Goal: Find specific page/section: Find specific page/section

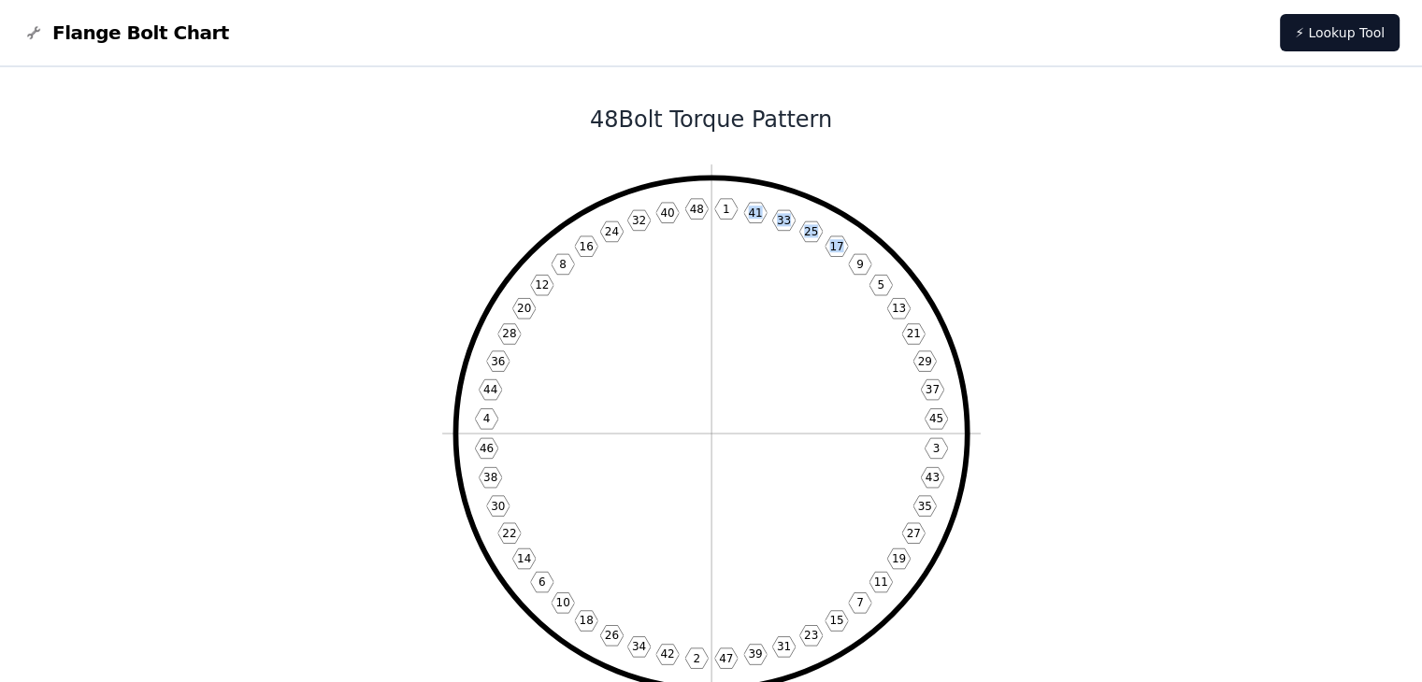
drag, startPoint x: 733, startPoint y: 274, endPoint x: 796, endPoint y: 345, distance: 95.3
click at [795, 345] on icon "1 41 33 25 17 9 5 13 21 29 37 45 3 43 35 27 19 11 7 15 23 31 39 47 2 42 34 26 1…" at bounding box center [711, 433] width 538 height 538
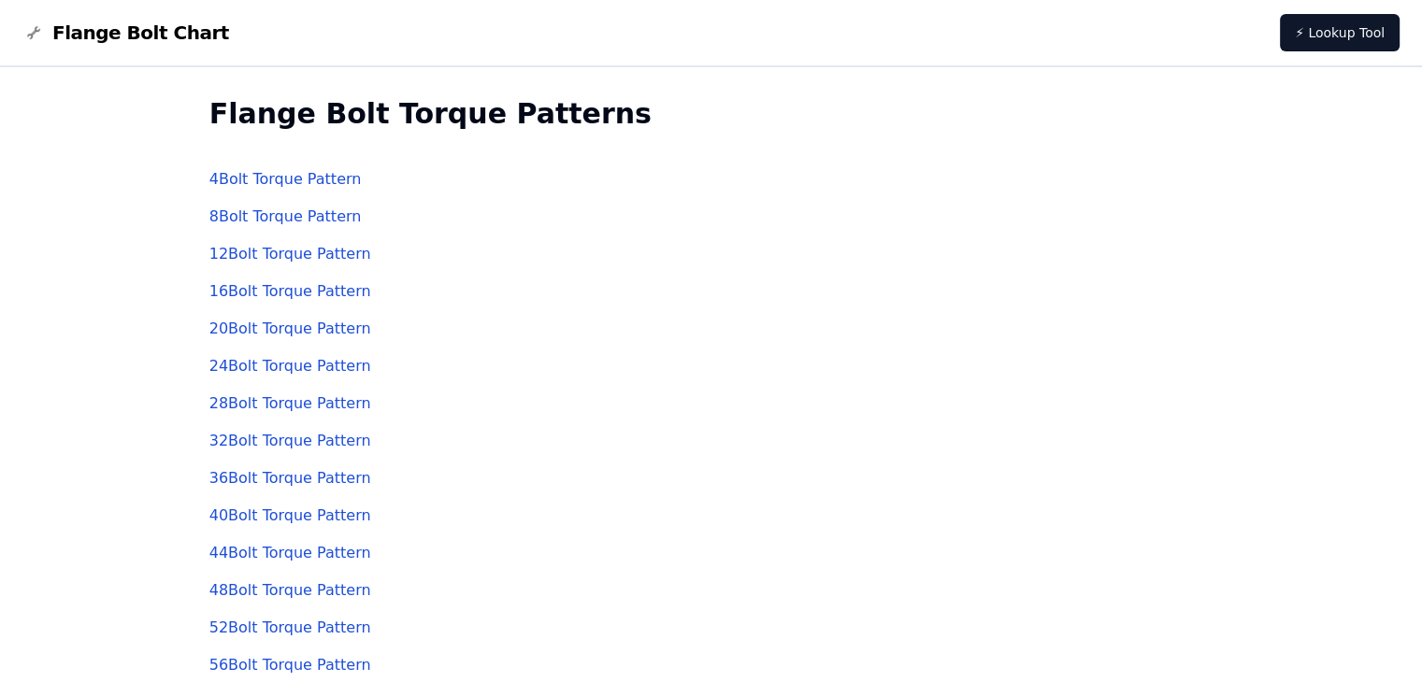
click at [290, 183] on link "4 Bolt Torque Pattern" at bounding box center [285, 179] width 152 height 18
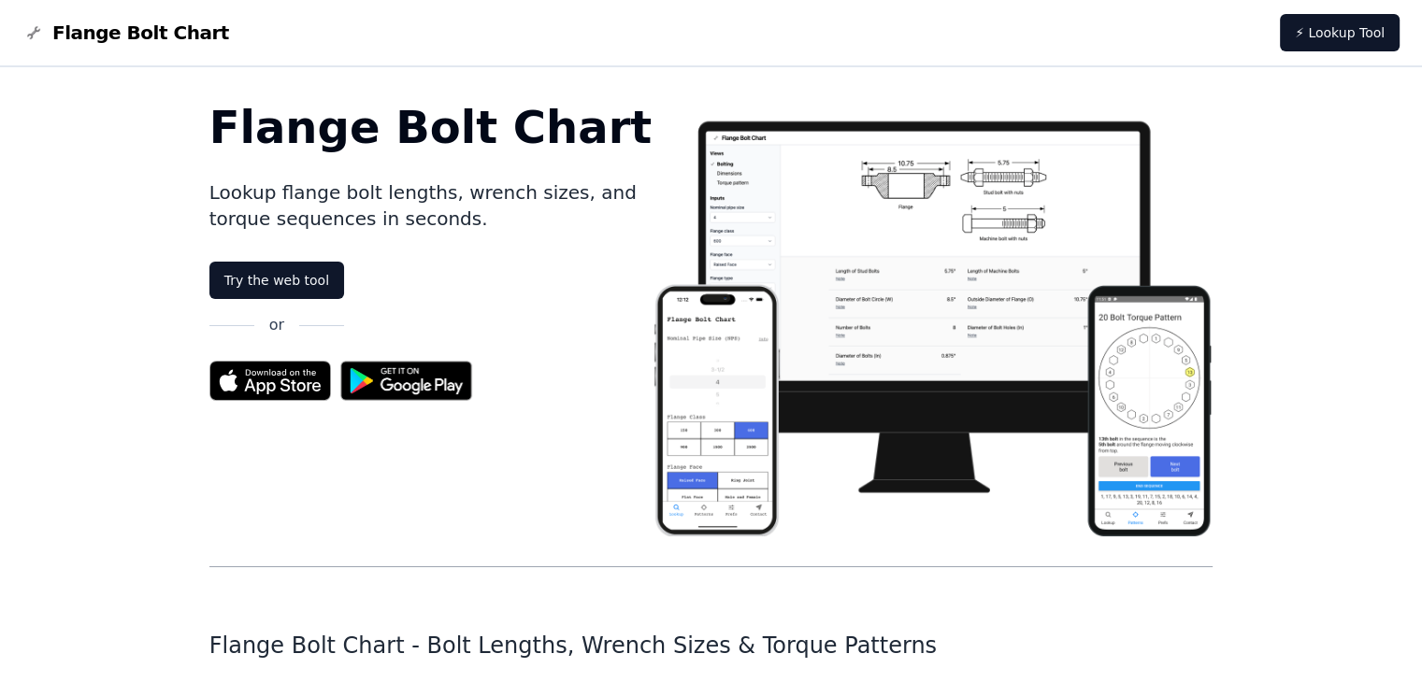
click at [281, 279] on link "Try the web tool" at bounding box center [276, 280] width 135 height 37
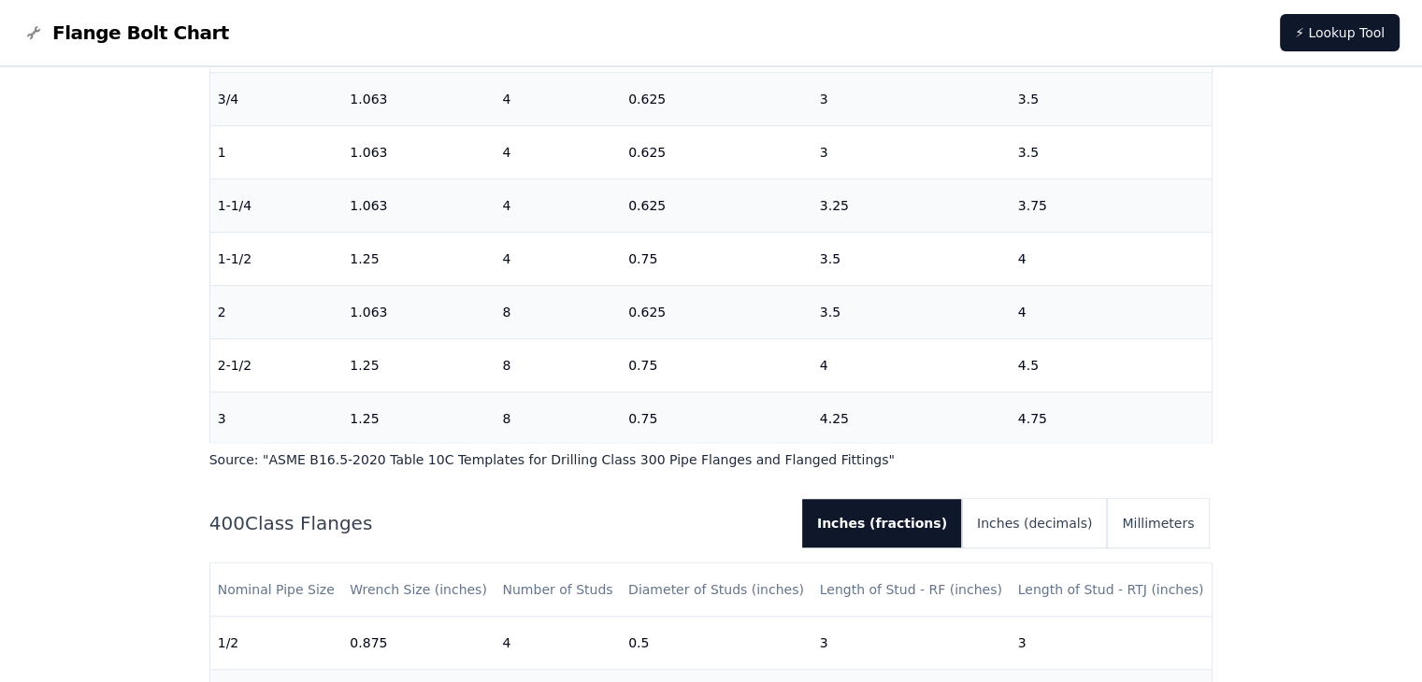
scroll to position [1776, 0]
